Goal: Task Accomplishment & Management: Manage account settings

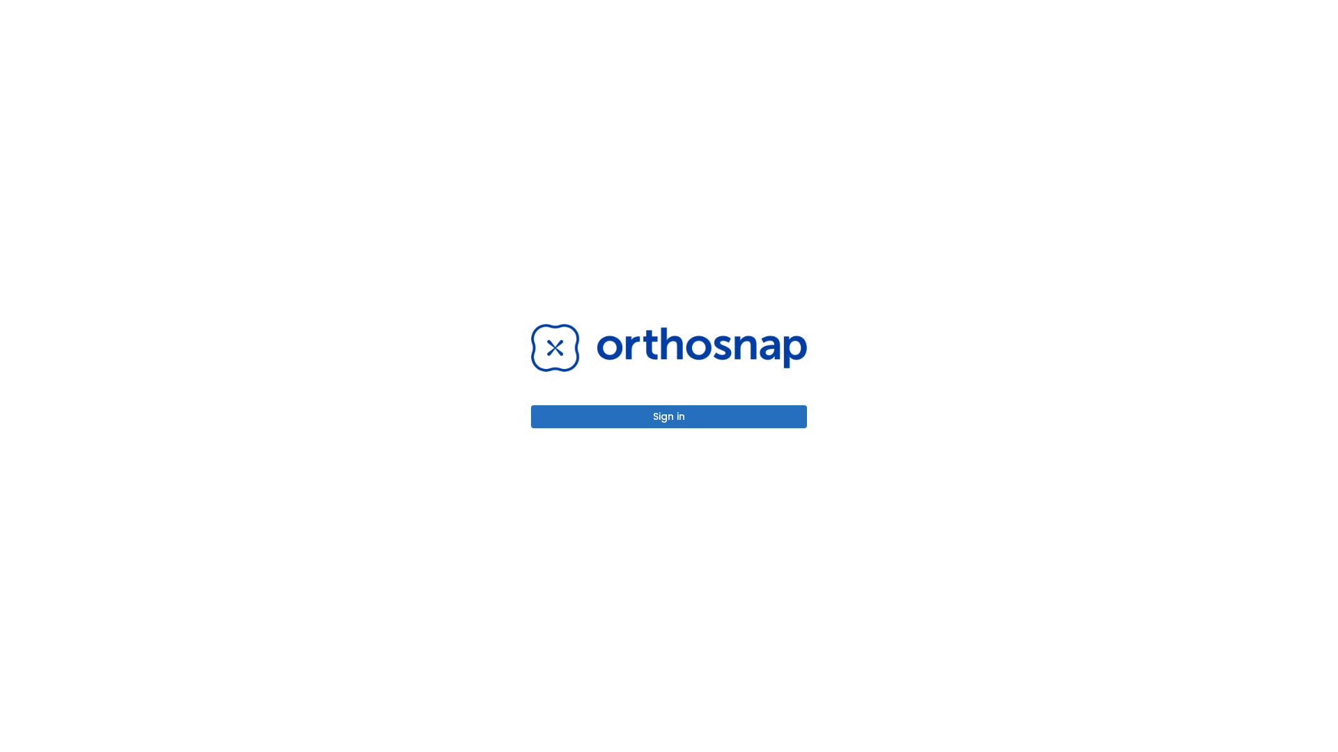
click at [669, 417] on button "Sign in" at bounding box center [669, 417] width 276 height 23
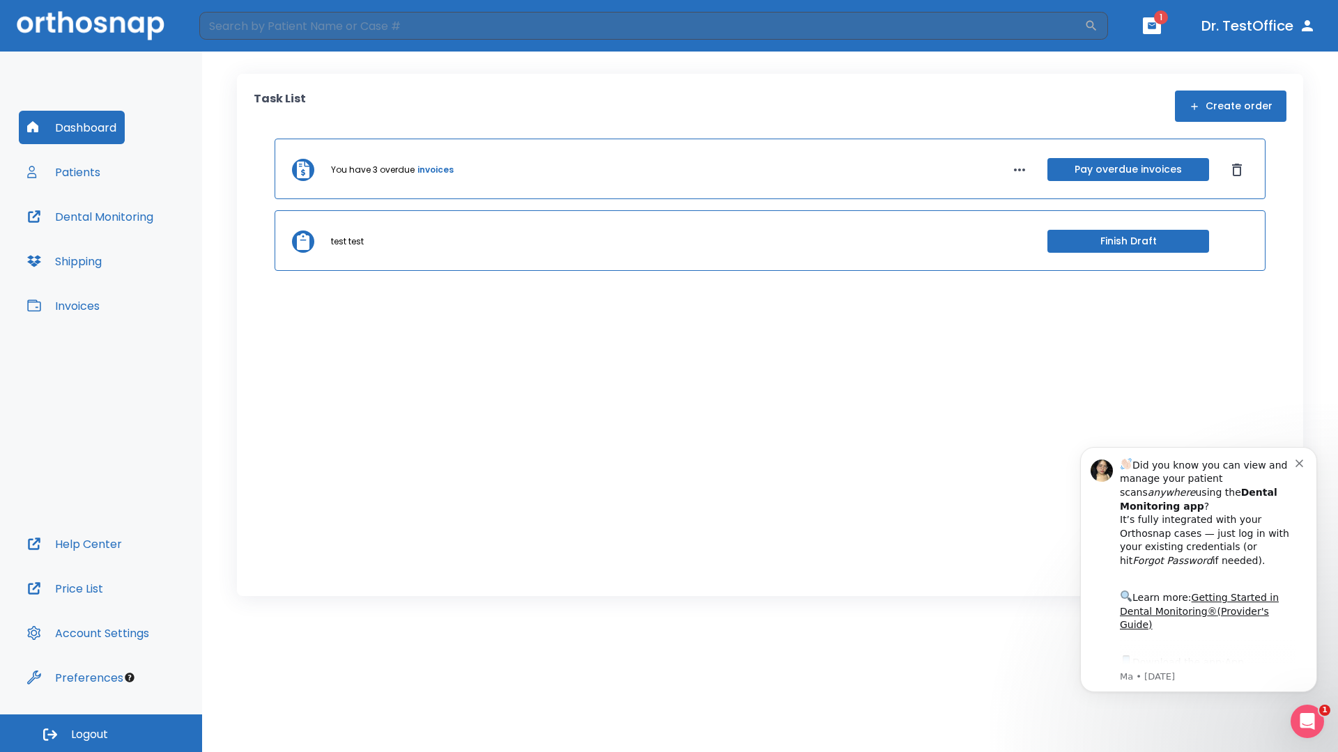
click at [101, 734] on span "Logout" at bounding box center [89, 734] width 37 height 15
